Goal: Task Accomplishment & Management: Manage account settings

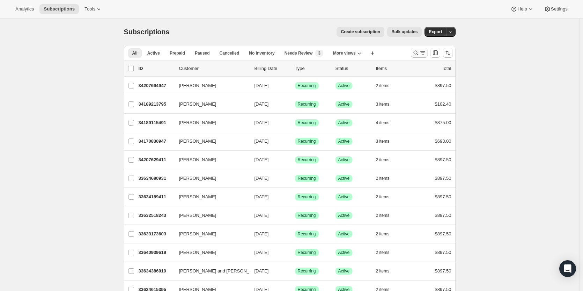
click at [416, 53] on icon "Search and filter results" at bounding box center [416, 53] width 5 height 5
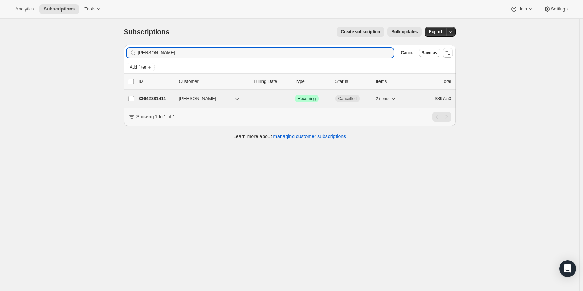
type input "[PERSON_NAME]"
click at [162, 94] on div "33642381411 [PERSON_NAME] --- Success Recurring Cancelled 2 items $897.50" at bounding box center [295, 99] width 313 height 10
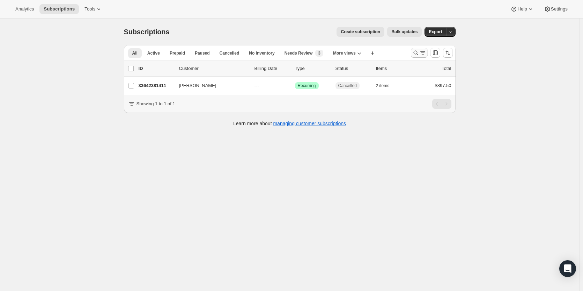
click at [417, 53] on icon "Search and filter results" at bounding box center [416, 52] width 7 height 7
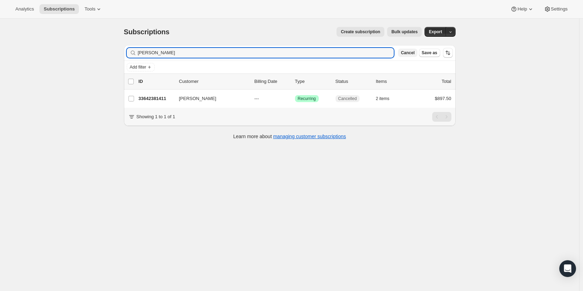
click at [407, 57] on button "Cancel" at bounding box center [407, 53] width 19 height 8
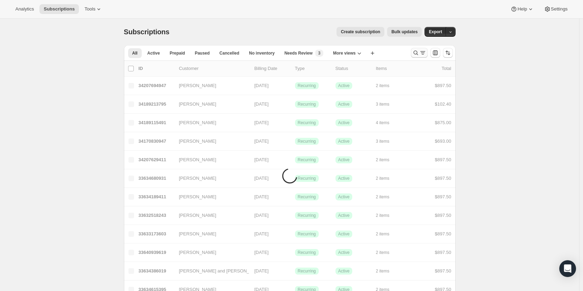
click at [415, 53] on icon "Search and filter results" at bounding box center [416, 52] width 7 height 7
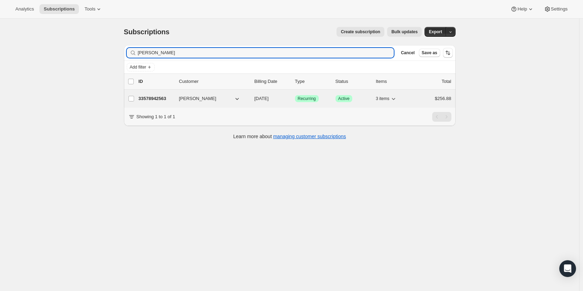
type input "[PERSON_NAME]"
click at [150, 98] on p "33578942563" at bounding box center [156, 98] width 35 height 7
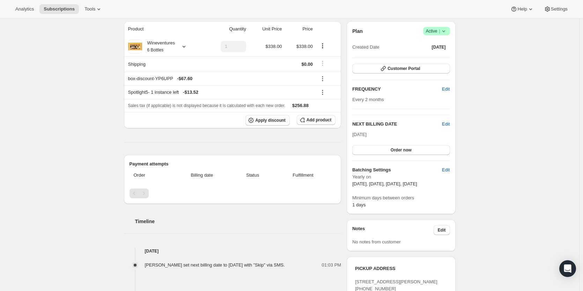
scroll to position [169, 0]
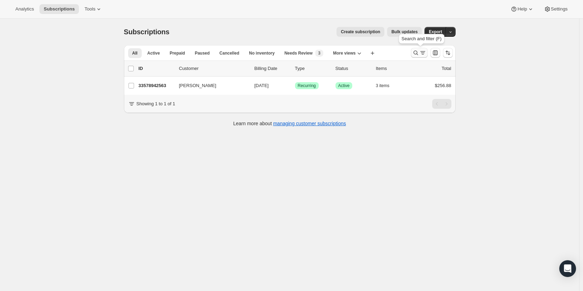
click at [418, 53] on icon "Search and filter results" at bounding box center [416, 52] width 7 height 7
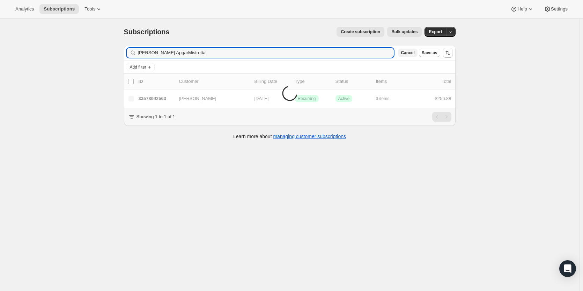
type input "[PERSON_NAME] ApgarMistretta"
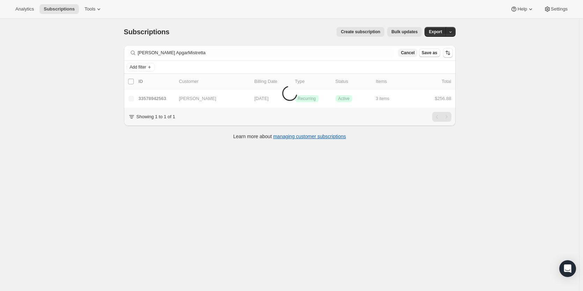
click at [414, 52] on span "Cancel" at bounding box center [408, 53] width 14 height 6
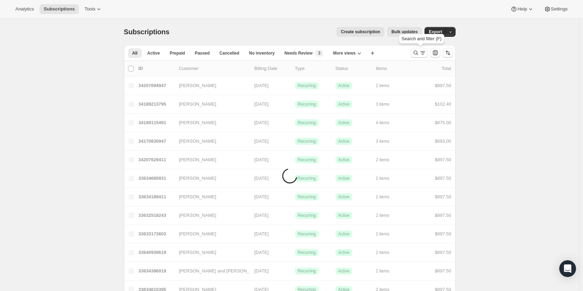
click at [414, 52] on icon "Search and filter results" at bounding box center [416, 52] width 7 height 7
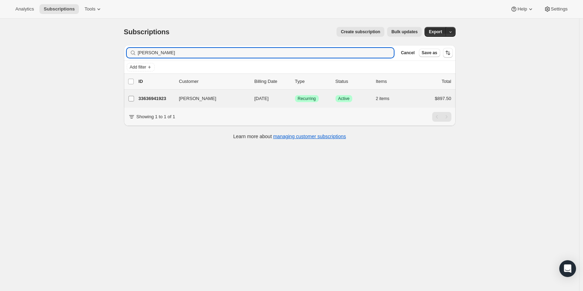
type input "[PERSON_NAME]"
click at [137, 101] on label "[PERSON_NAME]" at bounding box center [131, 98] width 15 height 18
click at [134, 101] on input "[PERSON_NAME]" at bounding box center [132, 99] width 6 height 6
checkbox input "true"
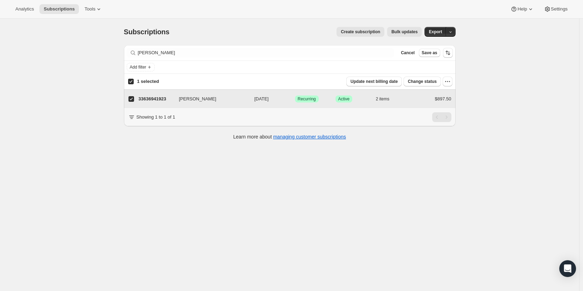
checkbox input "true"
click at [152, 100] on p "33636941923" at bounding box center [156, 98] width 35 height 7
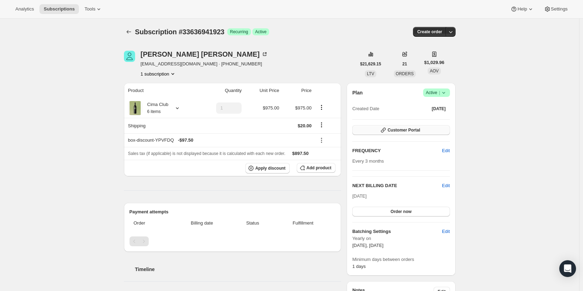
click at [414, 133] on button "Customer Portal" at bounding box center [400, 130] width 97 height 10
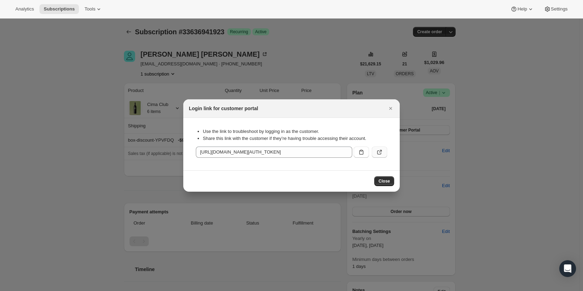
click at [378, 153] on icon ":r1ac:" at bounding box center [379, 151] width 7 height 7
